Goal: Task Accomplishment & Management: Manage account settings

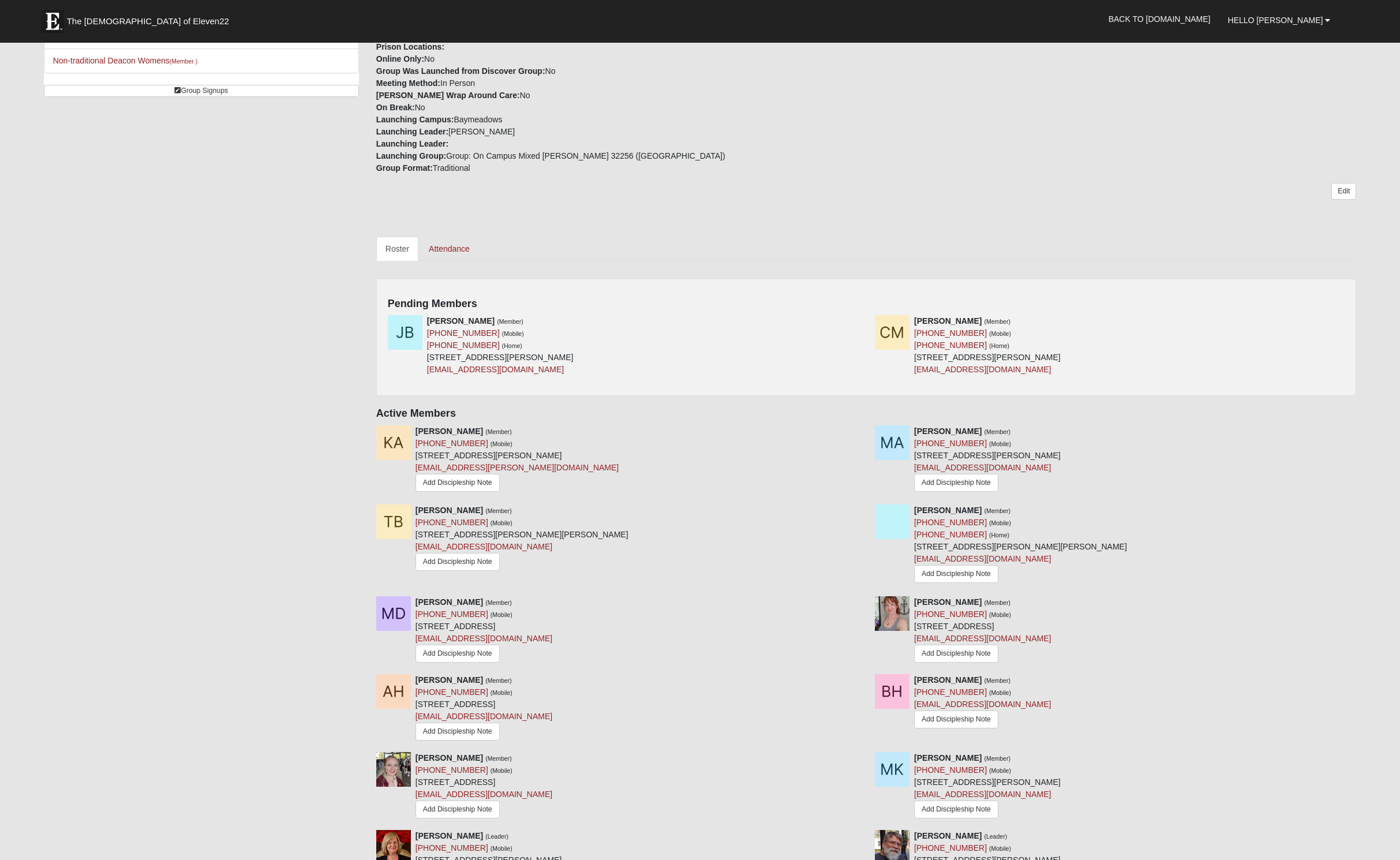
scroll to position [344, 0]
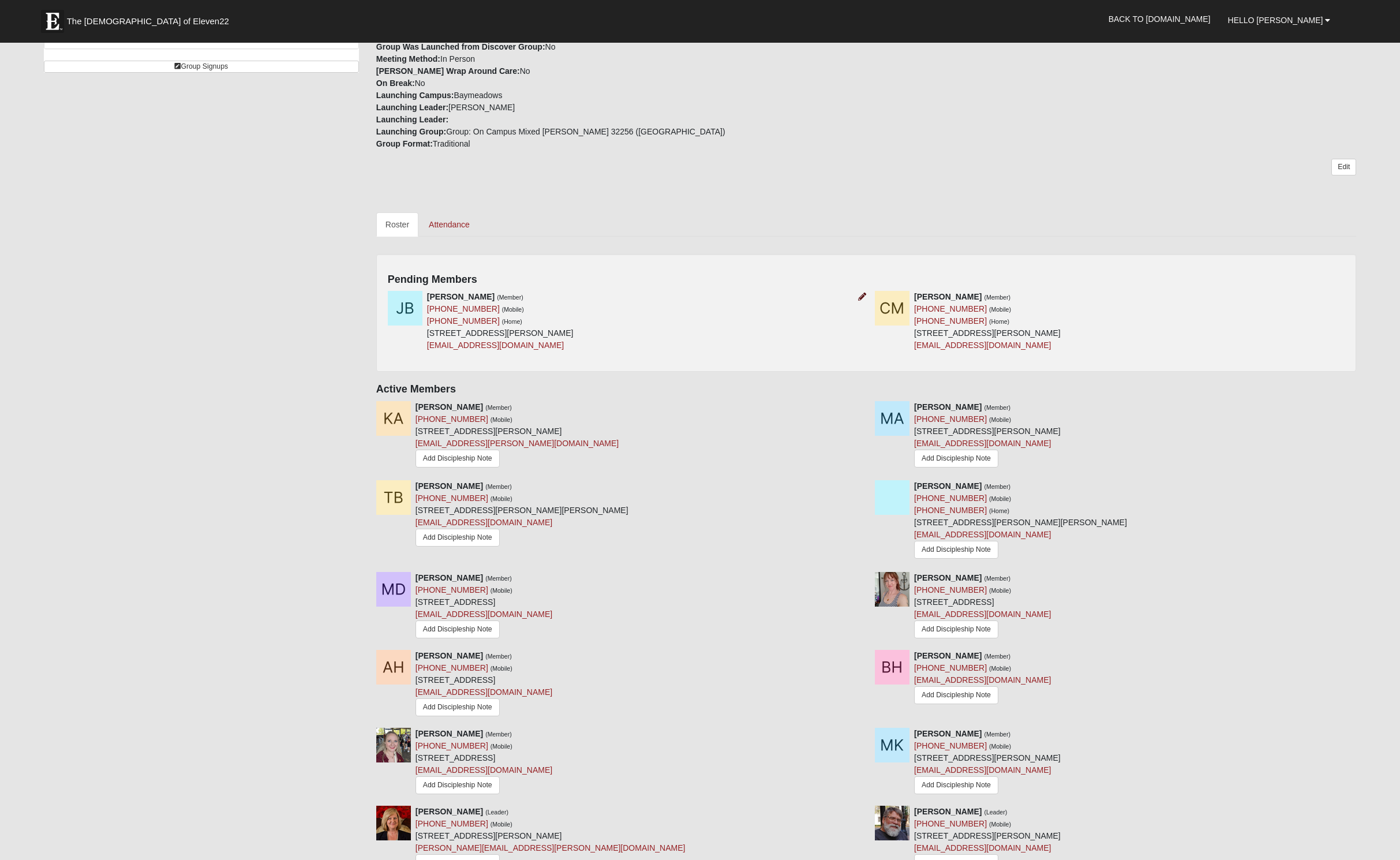
click at [862, 301] on icon at bounding box center [862, 296] width 8 height 8
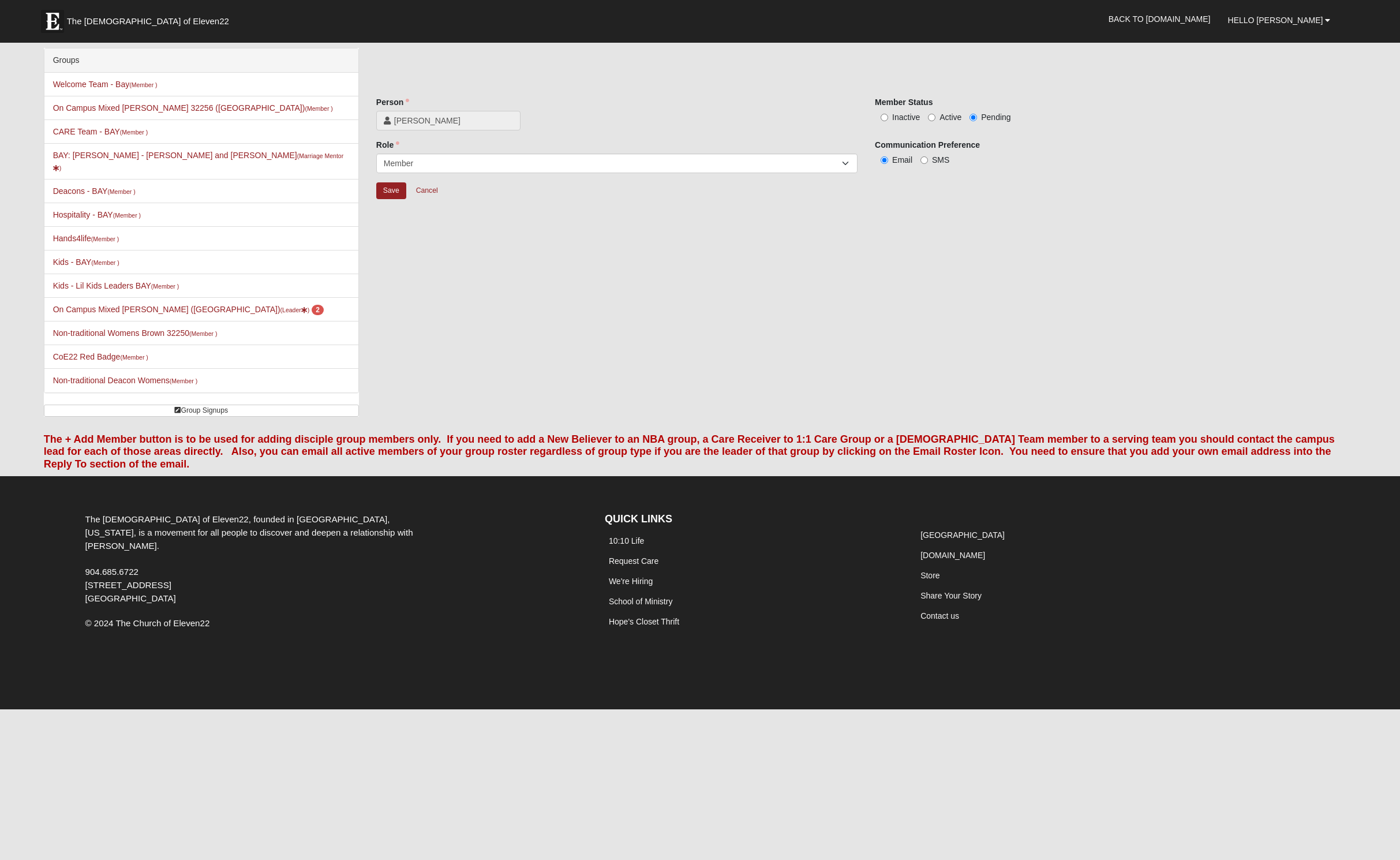
click at [952, 122] on span "Active" at bounding box center [950, 117] width 22 height 9
click at [935, 121] on input "Active" at bounding box center [932, 117] width 8 height 8
radio input "true"
click at [399, 199] on input "Save" at bounding box center [392, 190] width 30 height 17
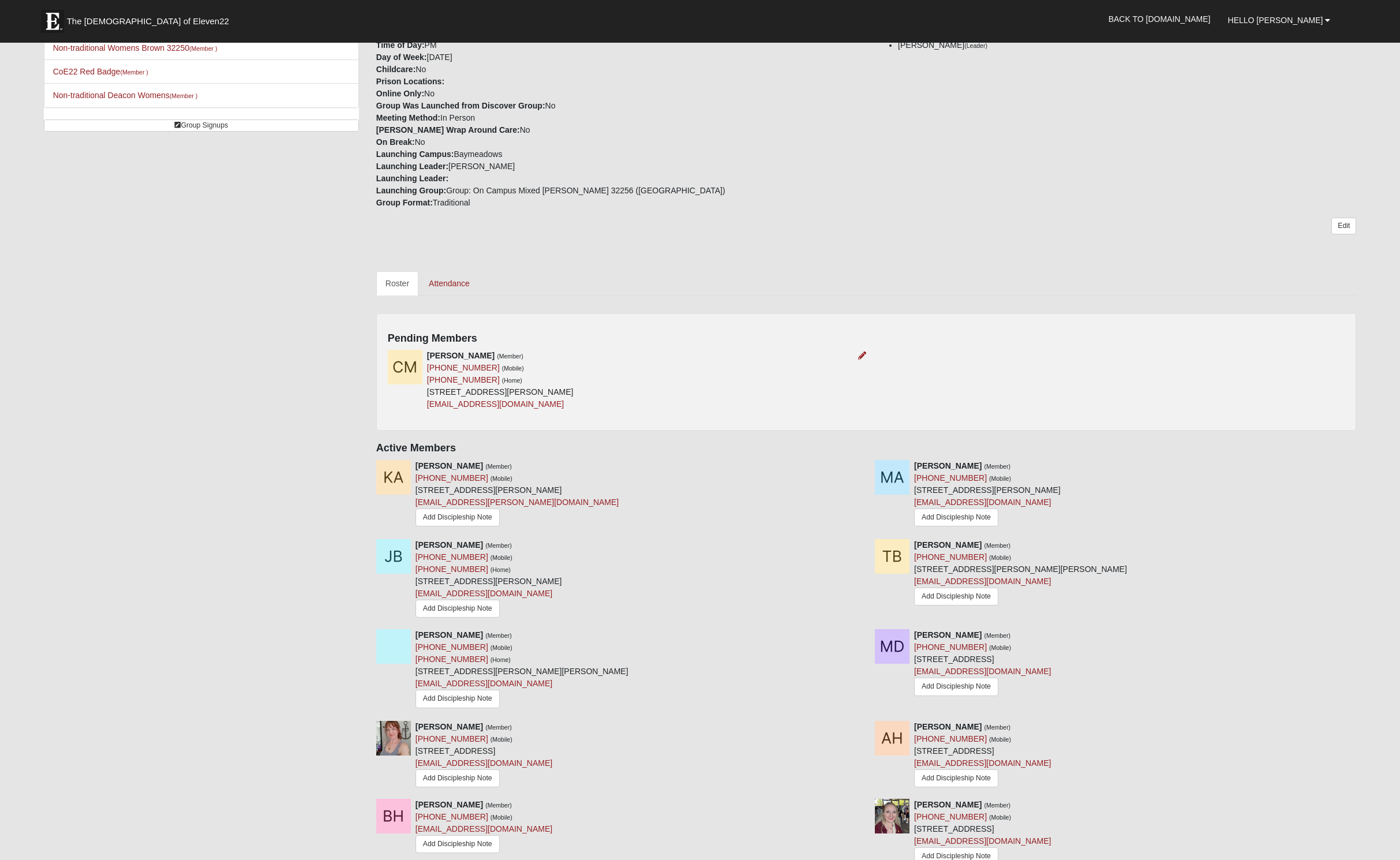
scroll to position [286, 0]
click at [867, 418] on div "[PERSON_NAME] (Member) [PHONE_NUMBER] (Mobile) [PHONE_NUMBER] (Home) [STREET_AD…" at bounding box center [866, 383] width 975 height 69
click at [862, 358] on icon at bounding box center [862, 354] width 8 height 8
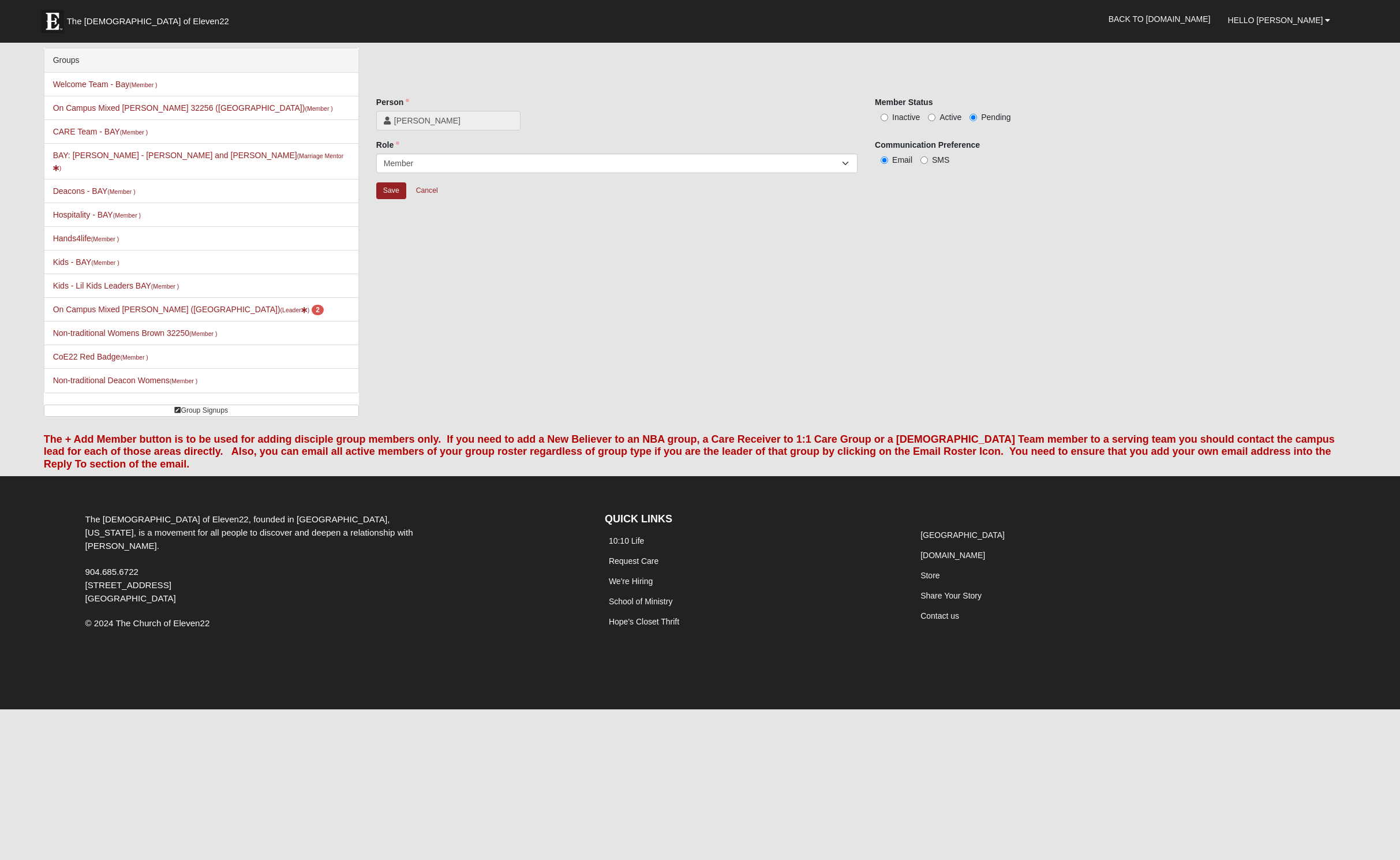
drag, startPoint x: 942, startPoint y: 132, endPoint x: 826, endPoint y: 150, distance: 117.4
click at [935, 121] on input "Active" at bounding box center [932, 117] width 8 height 8
radio input "true"
drag, startPoint x: 402, startPoint y: 200, endPoint x: 410, endPoint y: 207, distance: 10.6
click at [402, 182] on div "Role Leader Coleader Coach Member Campus Lead Future Leader Role is required." at bounding box center [617, 161] width 499 height 43
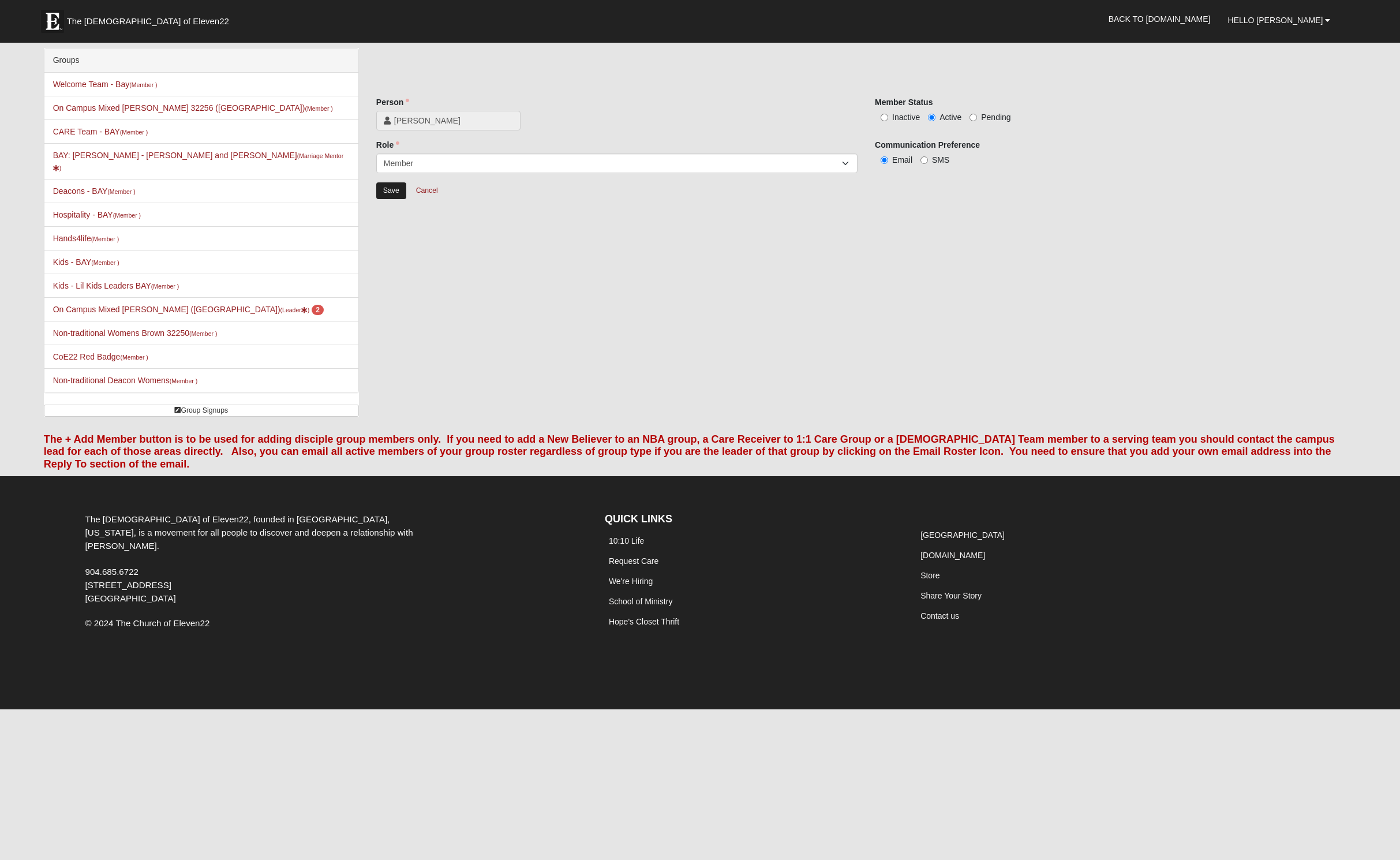
click at [404, 199] on input "Save" at bounding box center [392, 190] width 30 height 17
